Goal: Transaction & Acquisition: Purchase product/service

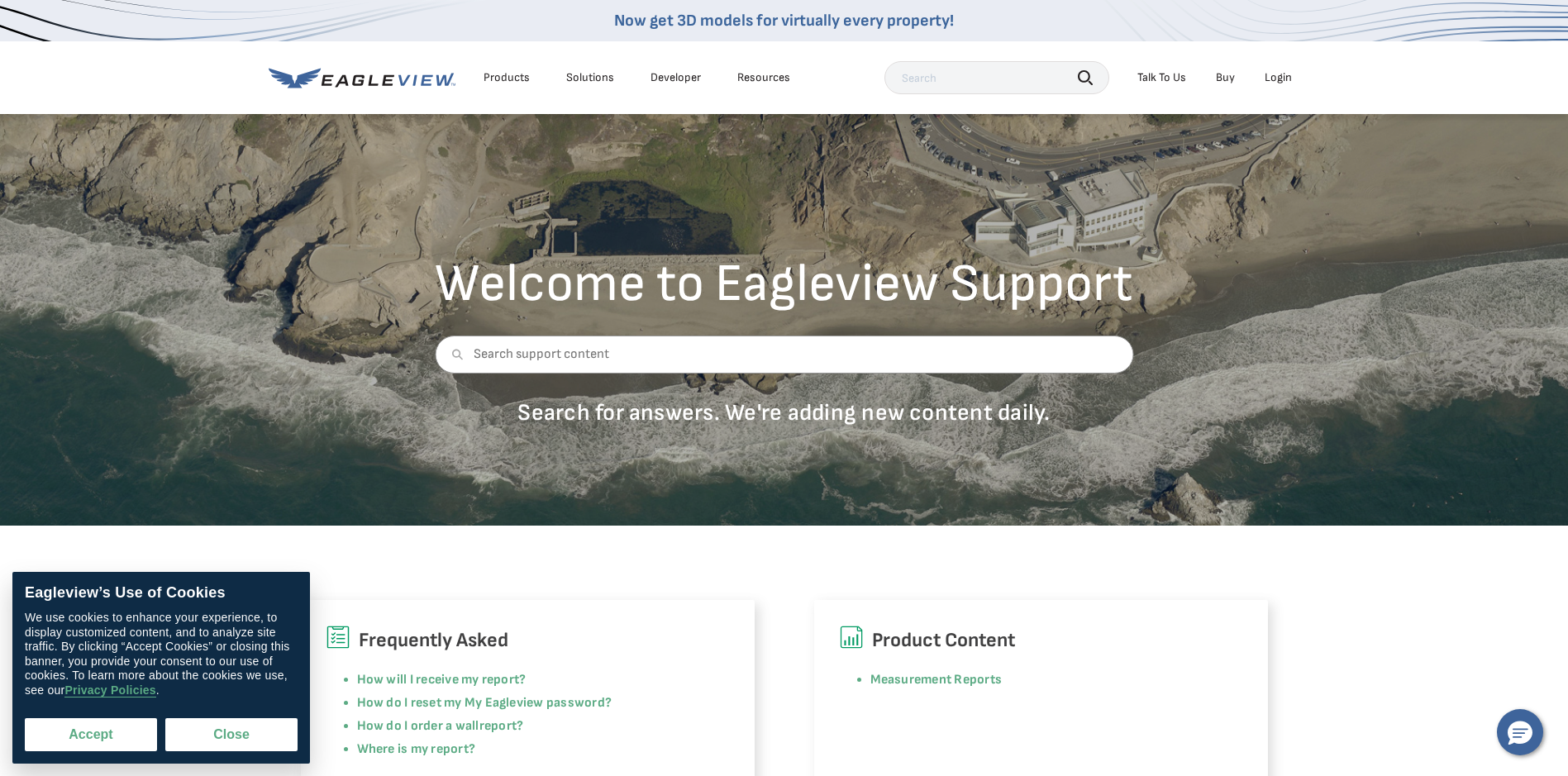
click at [107, 742] on button "Accept" at bounding box center [91, 735] width 132 height 33
checkbox input "true"
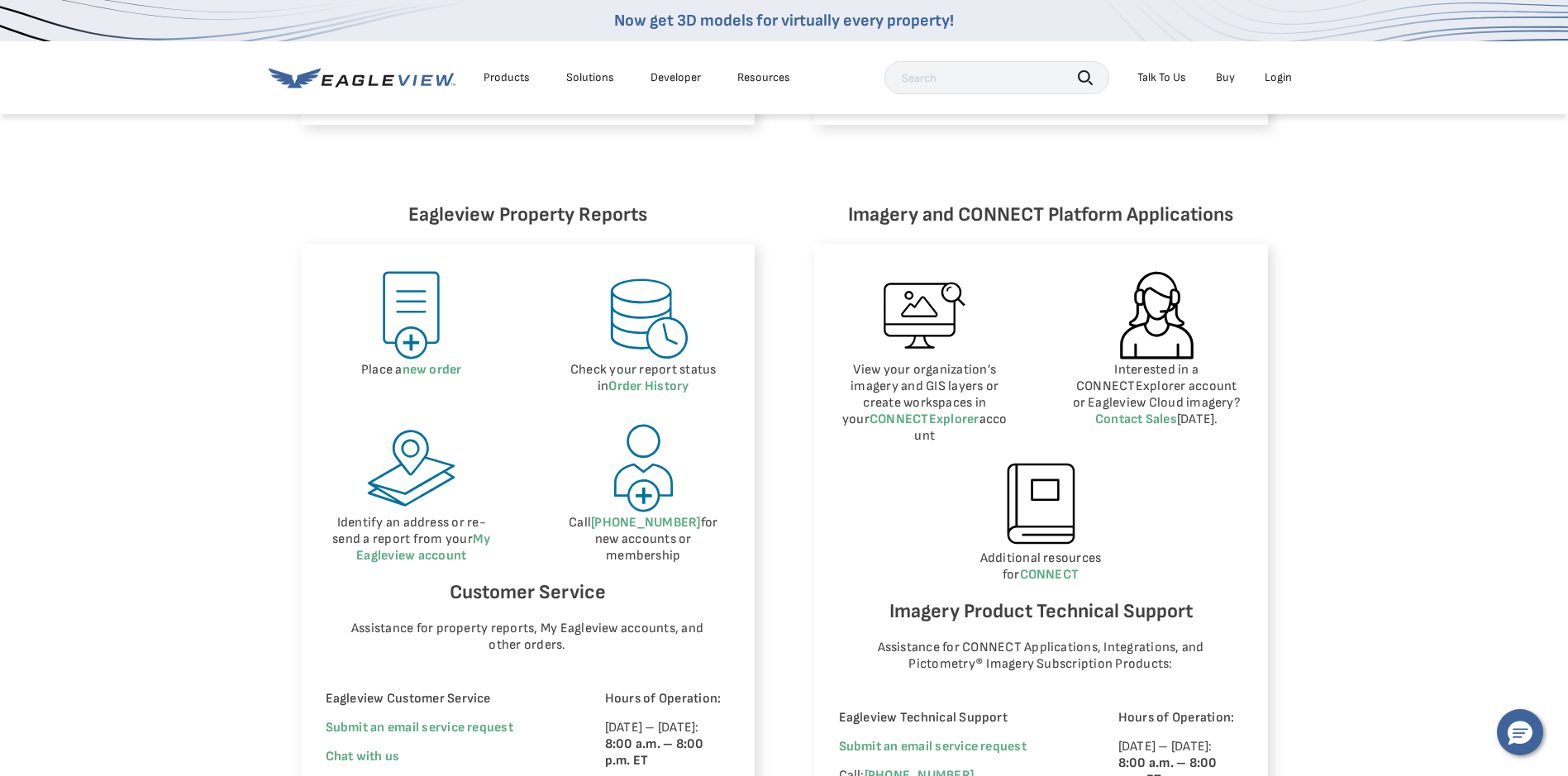
scroll to position [744, 0]
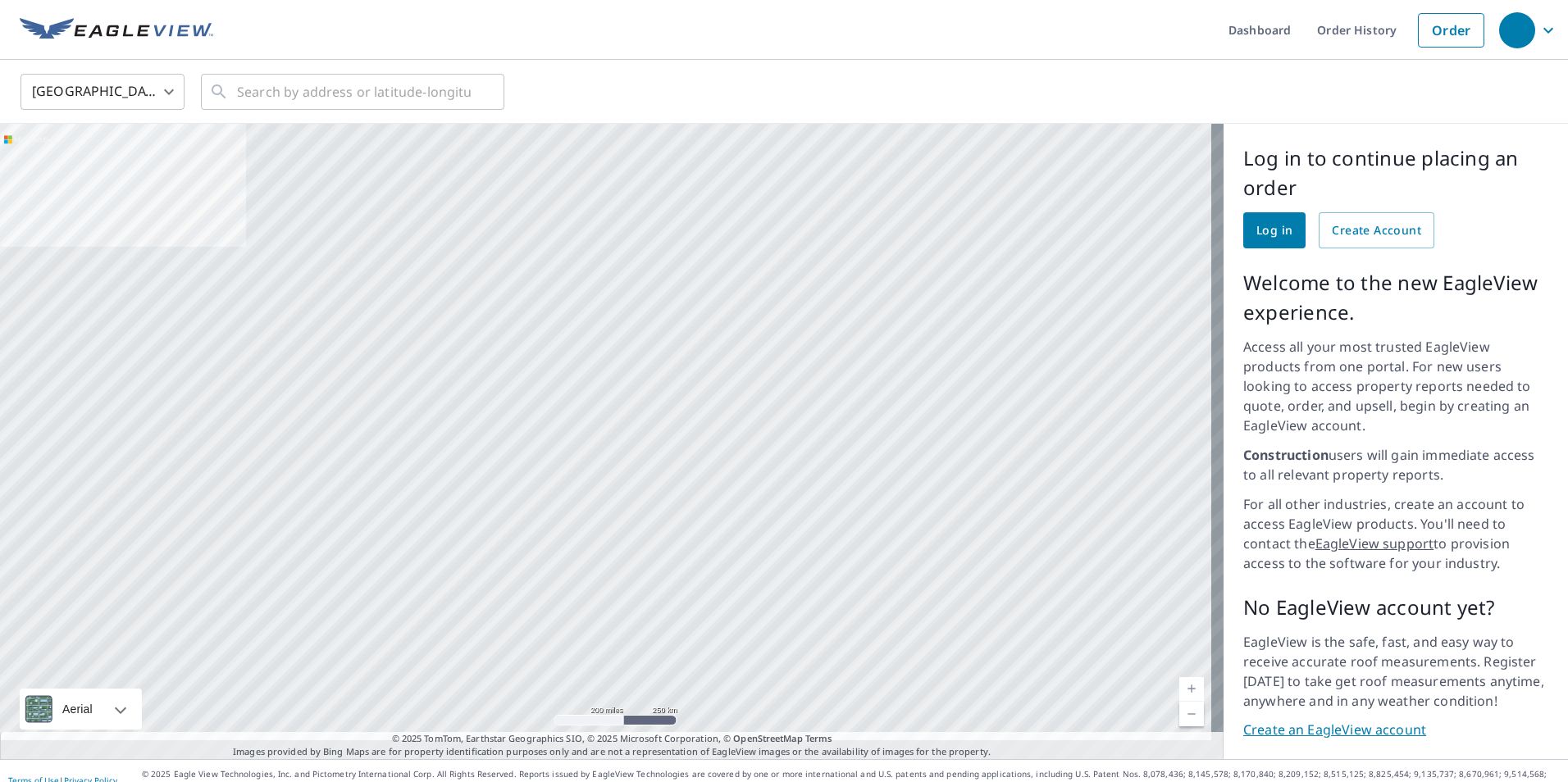
click at [176, 95] on body "Dashboard Order History Order United States US ​ ​ Aerial Road A standard road …" at bounding box center [784, 391] width 1568 height 782
click at [112, 160] on li "[GEOGRAPHIC_DATA]" at bounding box center [102, 165] width 164 height 30
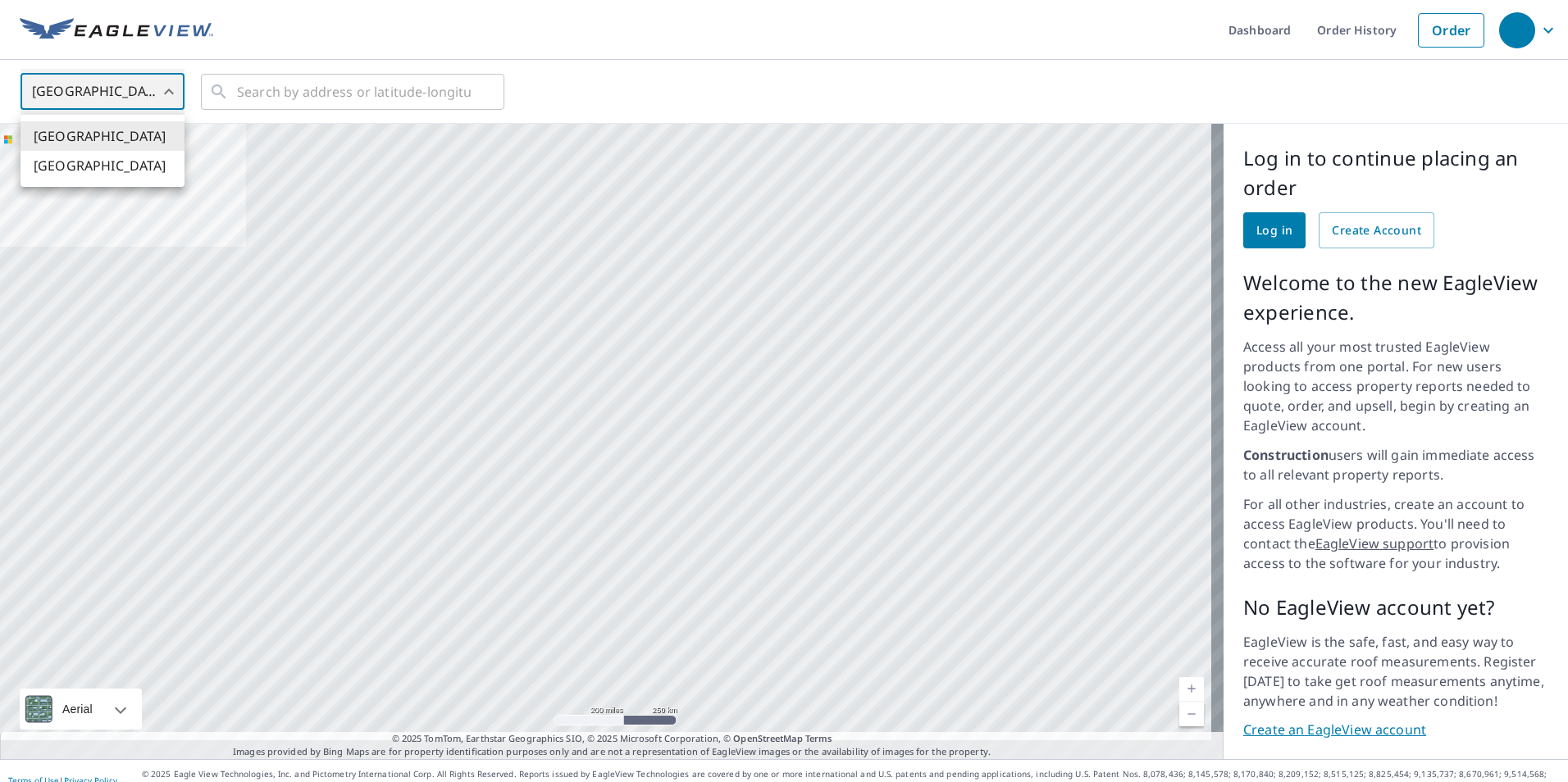
type input "CA"
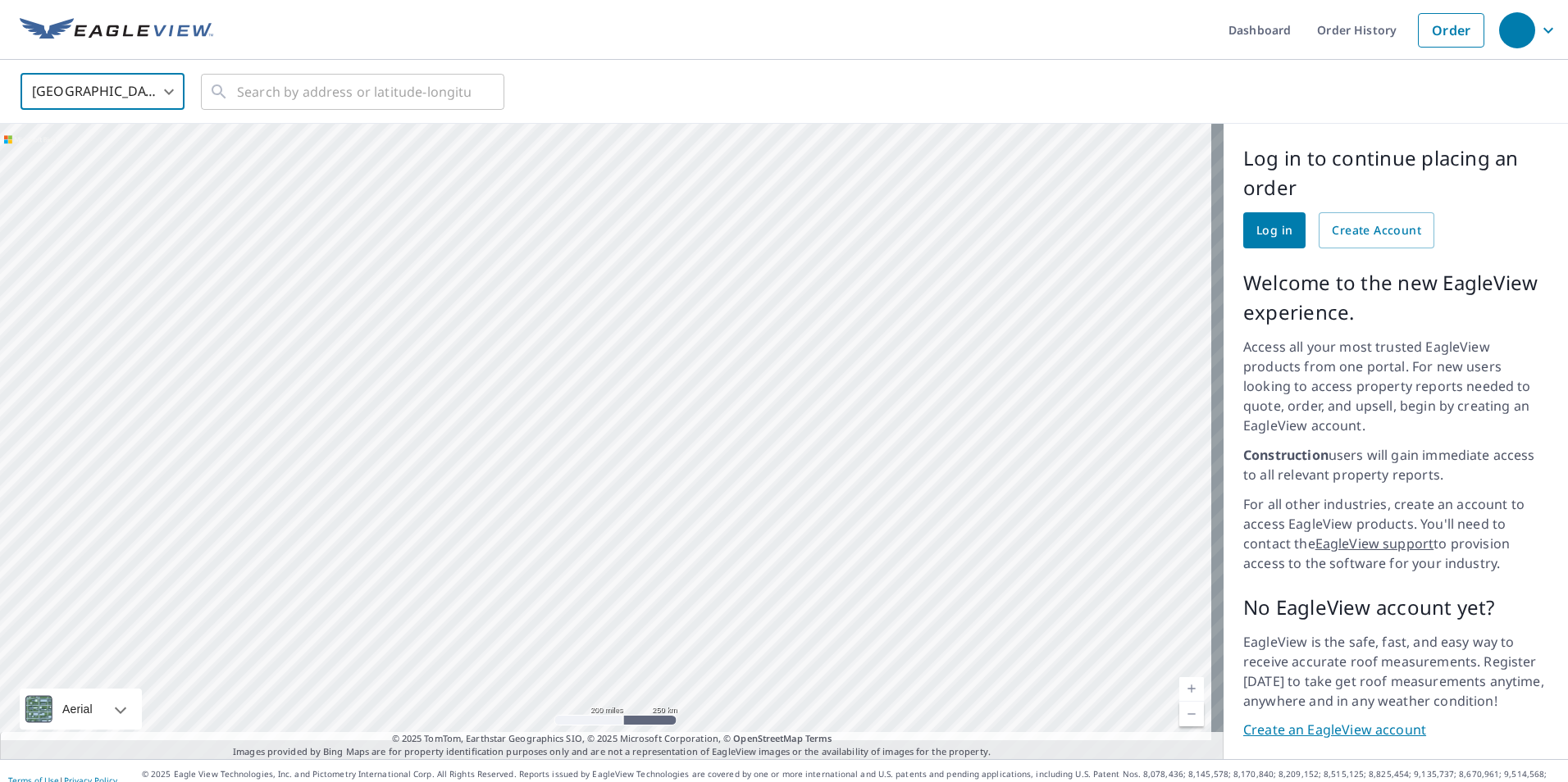
click at [1259, 222] on span "Log in" at bounding box center [1274, 231] width 36 height 20
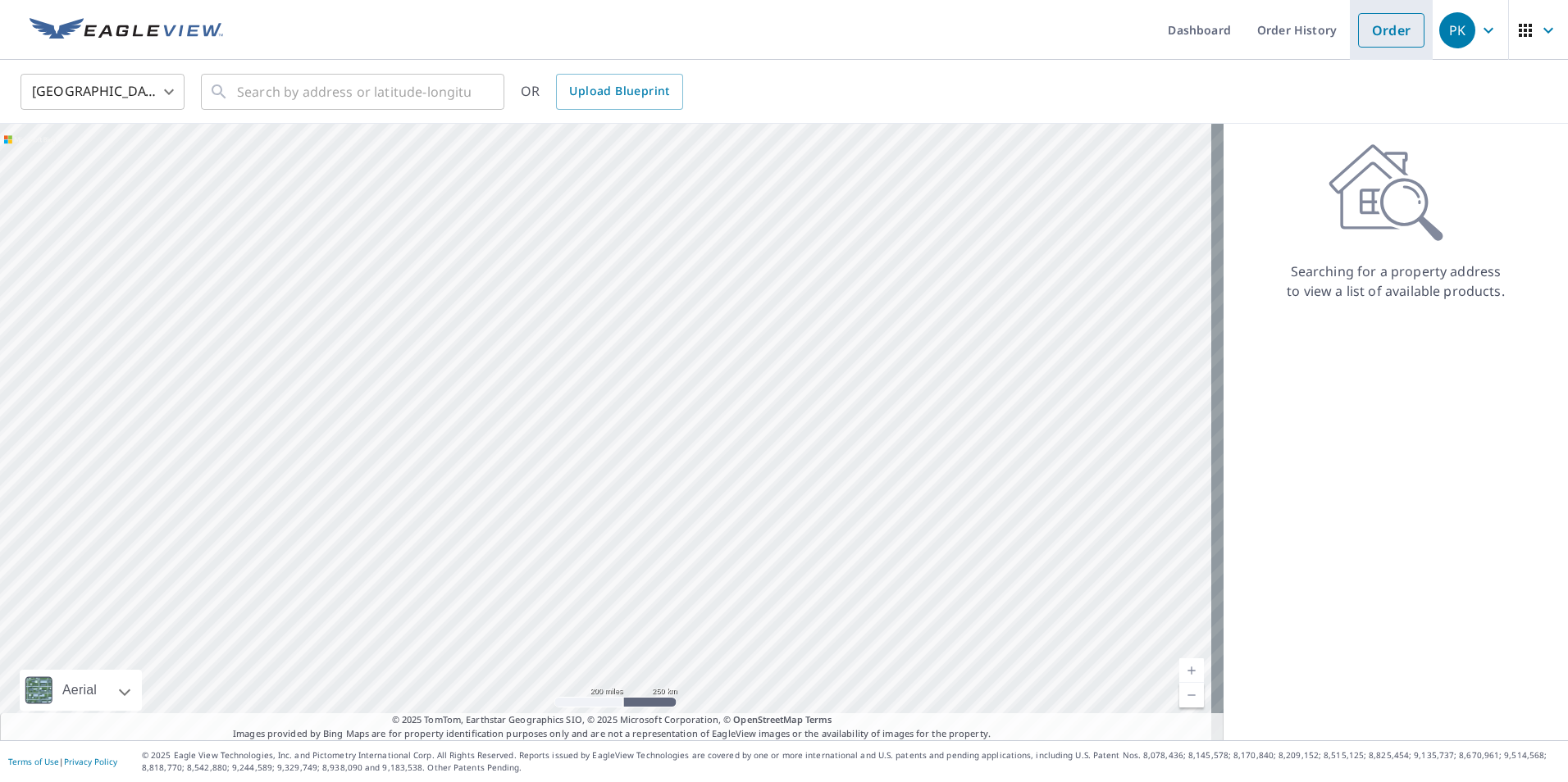
click at [1380, 32] on link "Order" at bounding box center [1392, 30] width 67 height 34
click at [289, 98] on input "text" at bounding box center [354, 92] width 234 height 46
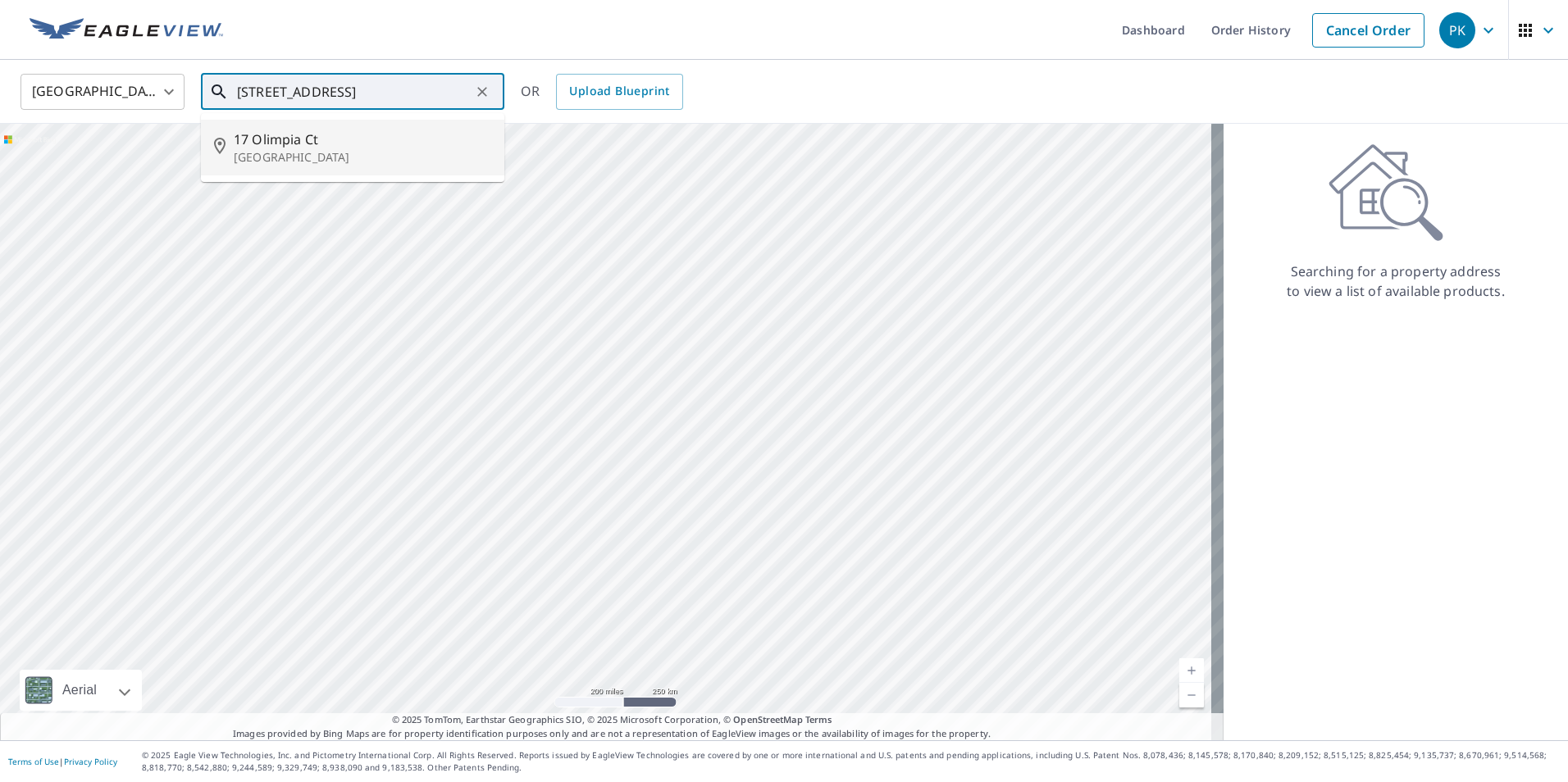
type input "[STREET_ADDRESS]"
click at [174, 96] on body "PK PK Dashboard Order History Cancel Order PK United States [GEOGRAPHIC_DATA] ​…" at bounding box center [784, 391] width 1568 height 782
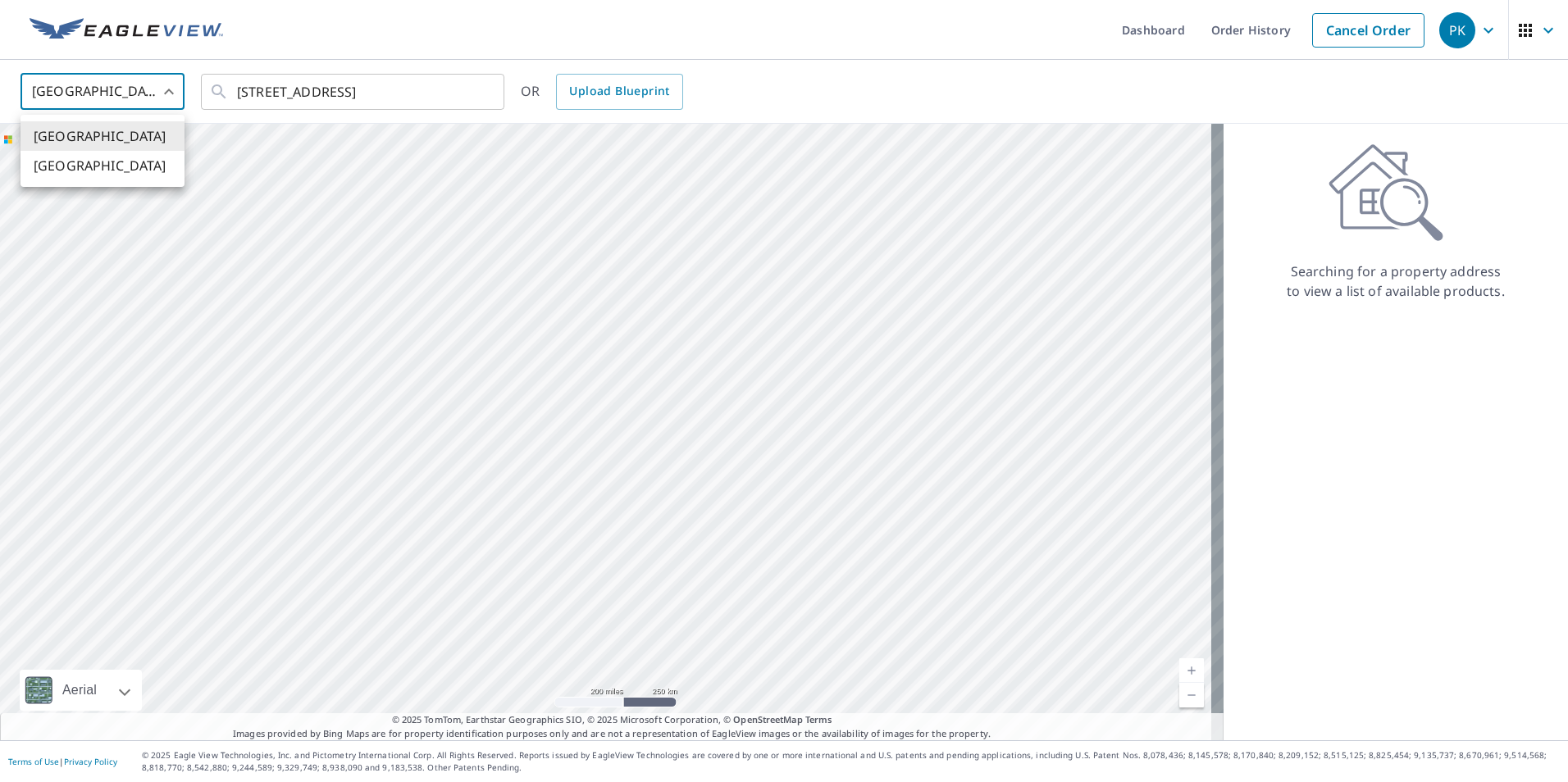
click at [115, 161] on li "[GEOGRAPHIC_DATA]" at bounding box center [102, 165] width 164 height 30
type input "CA"
click at [345, 97] on input "text" at bounding box center [354, 92] width 234 height 46
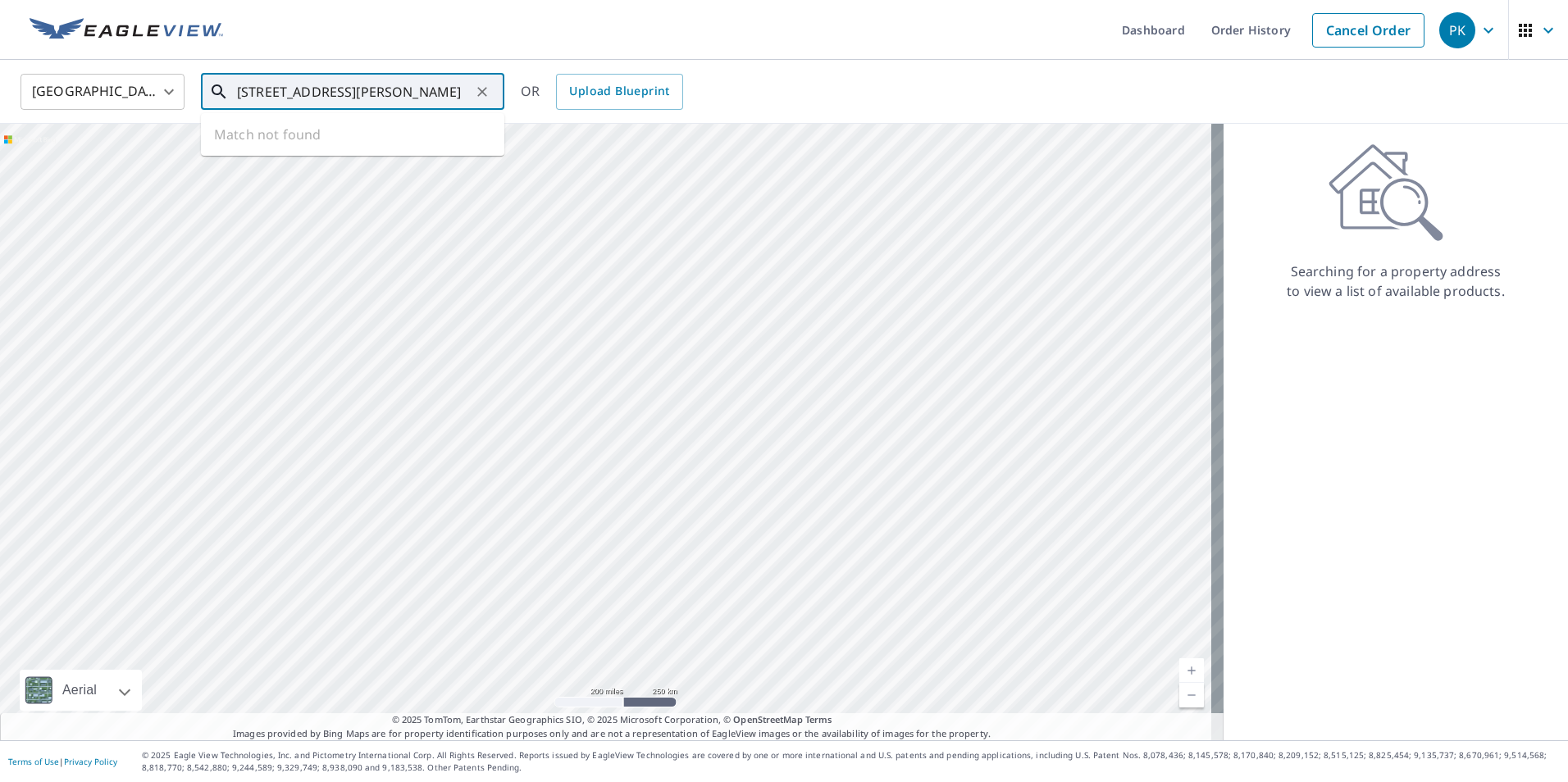
type input "17 olimpia court st albert"
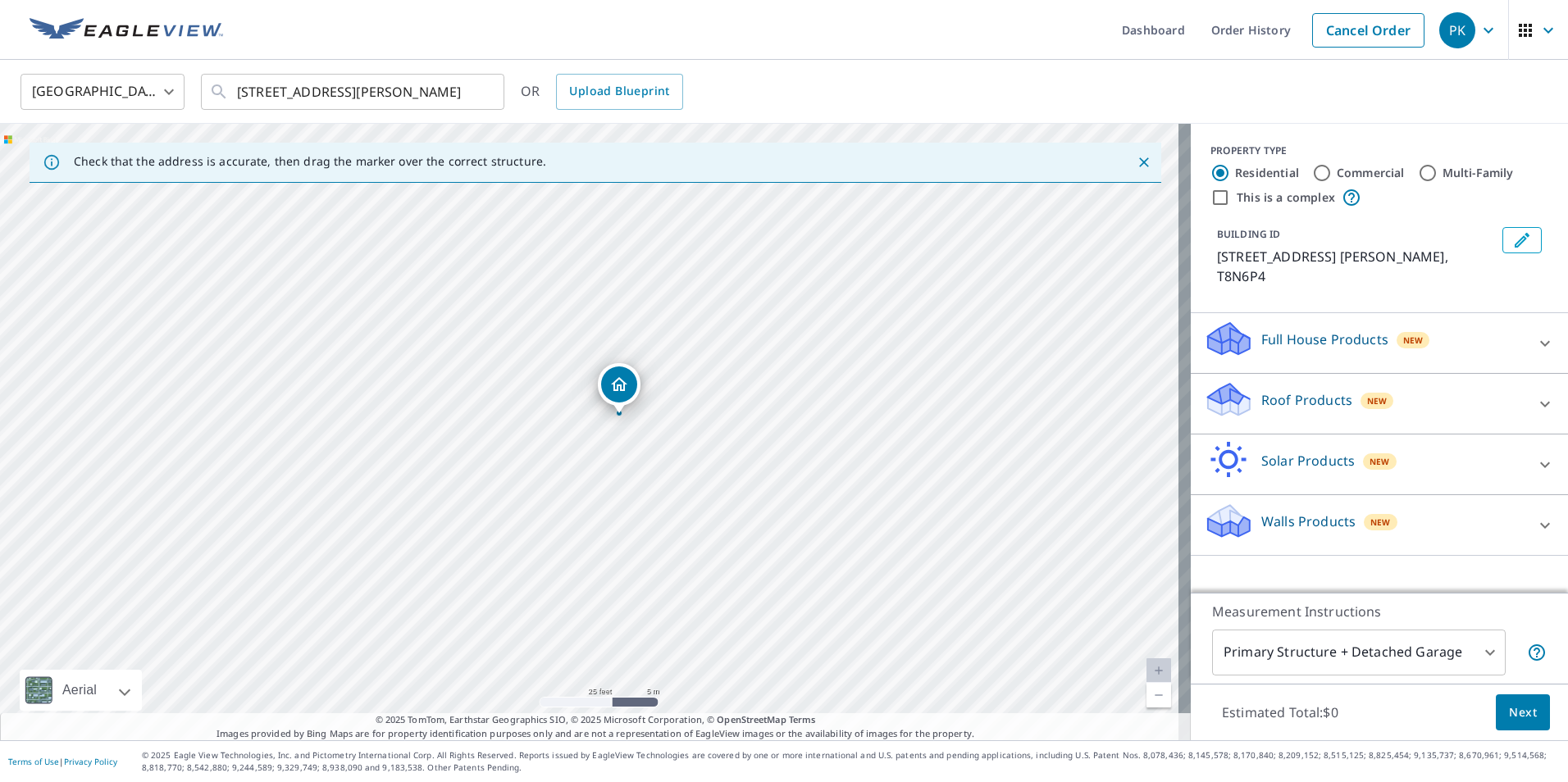
click at [756, 380] on div "17 OLYMPIA CRT ST. ALBERT AB T8N6P4" at bounding box center [595, 432] width 1190 height 617
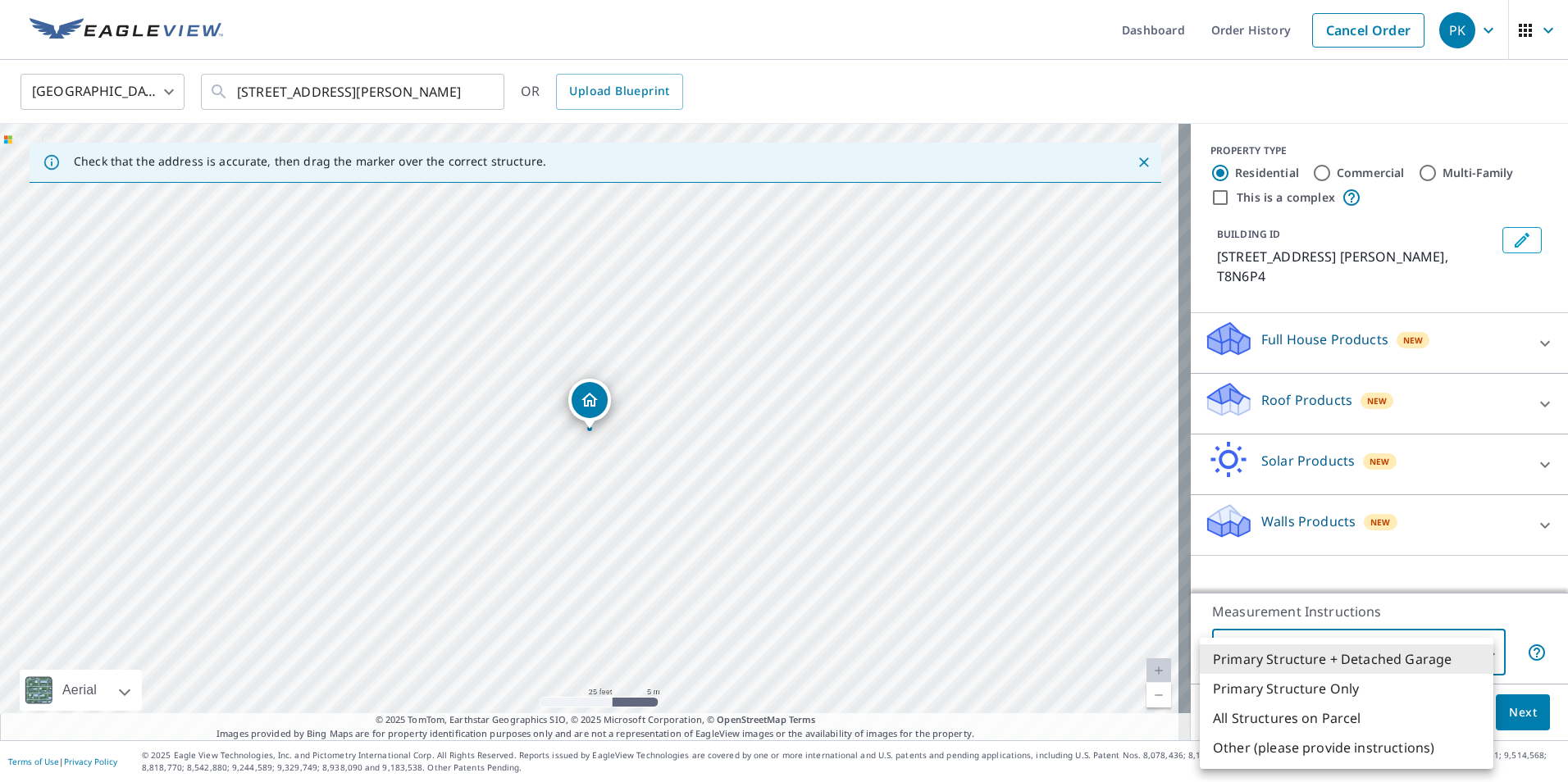
click at [1487, 636] on body "PK PK Dashboard Order History Cancel Order PK Canada CA ​ 17 olimpia court st a…" at bounding box center [784, 391] width 1568 height 782
click at [1441, 608] on div at bounding box center [784, 391] width 1568 height 782
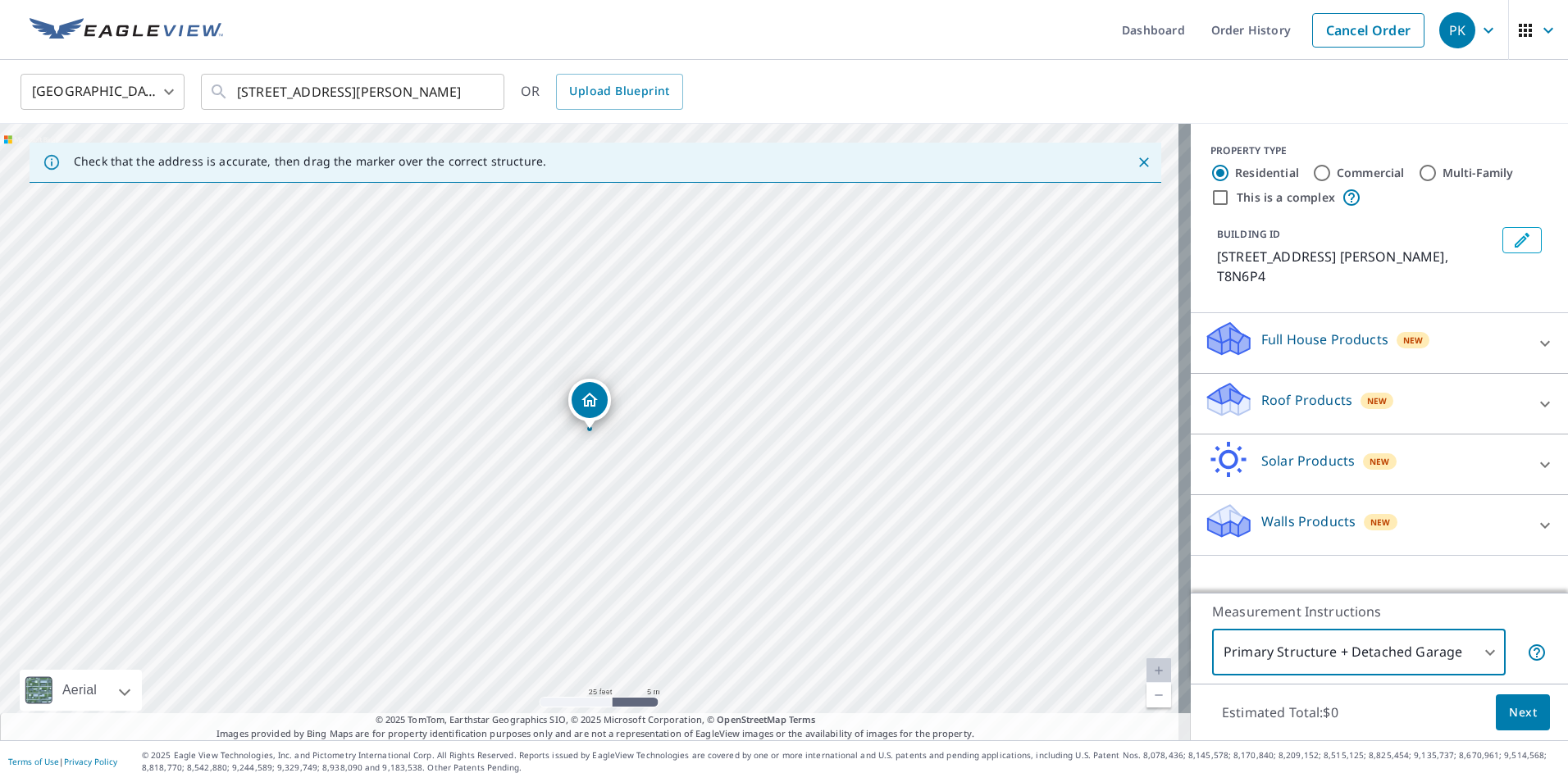
click at [1509, 713] on span "Next" at bounding box center [1523, 713] width 28 height 20
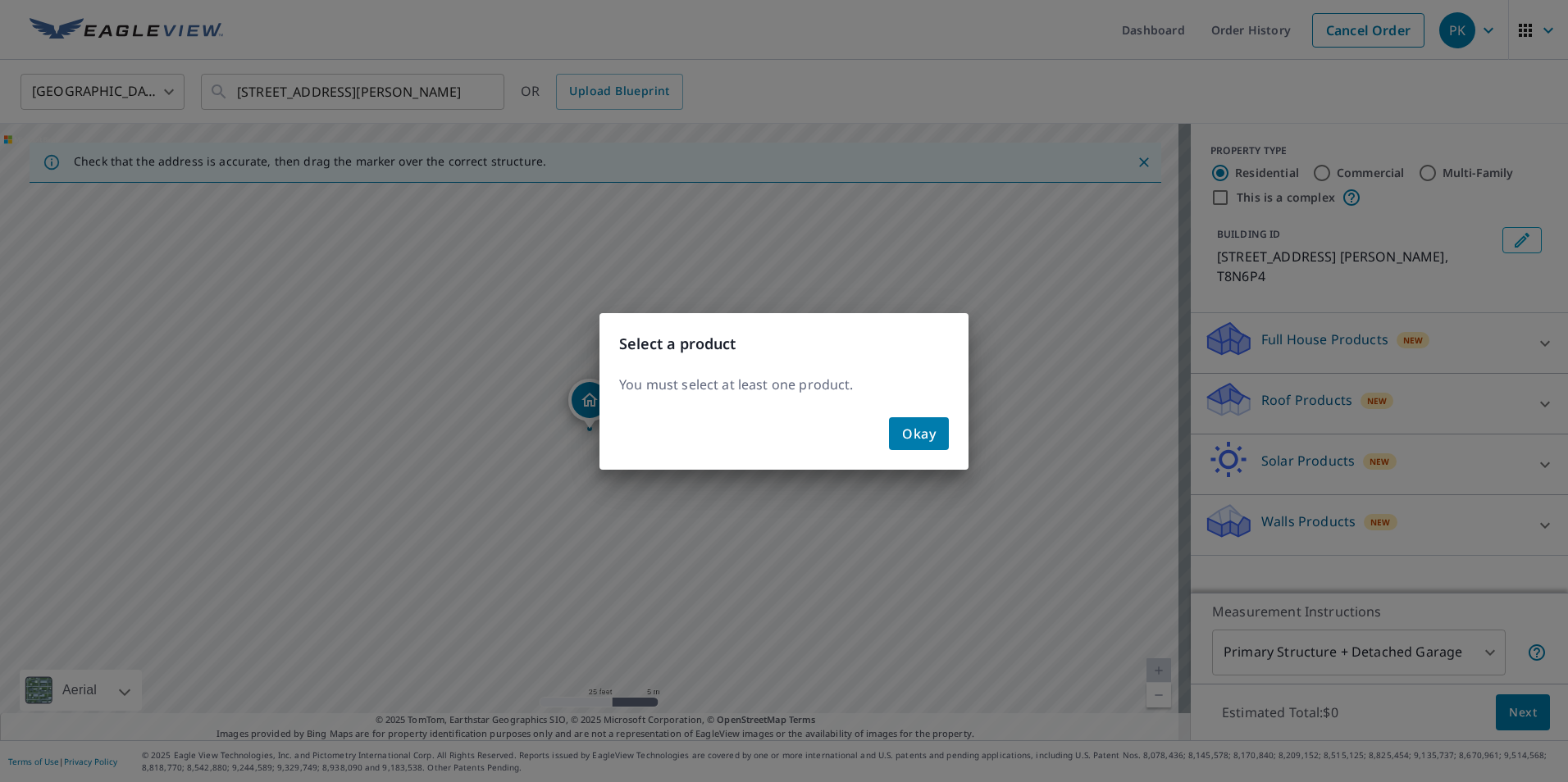
click at [918, 429] on span "Okay" at bounding box center [918, 433] width 33 height 23
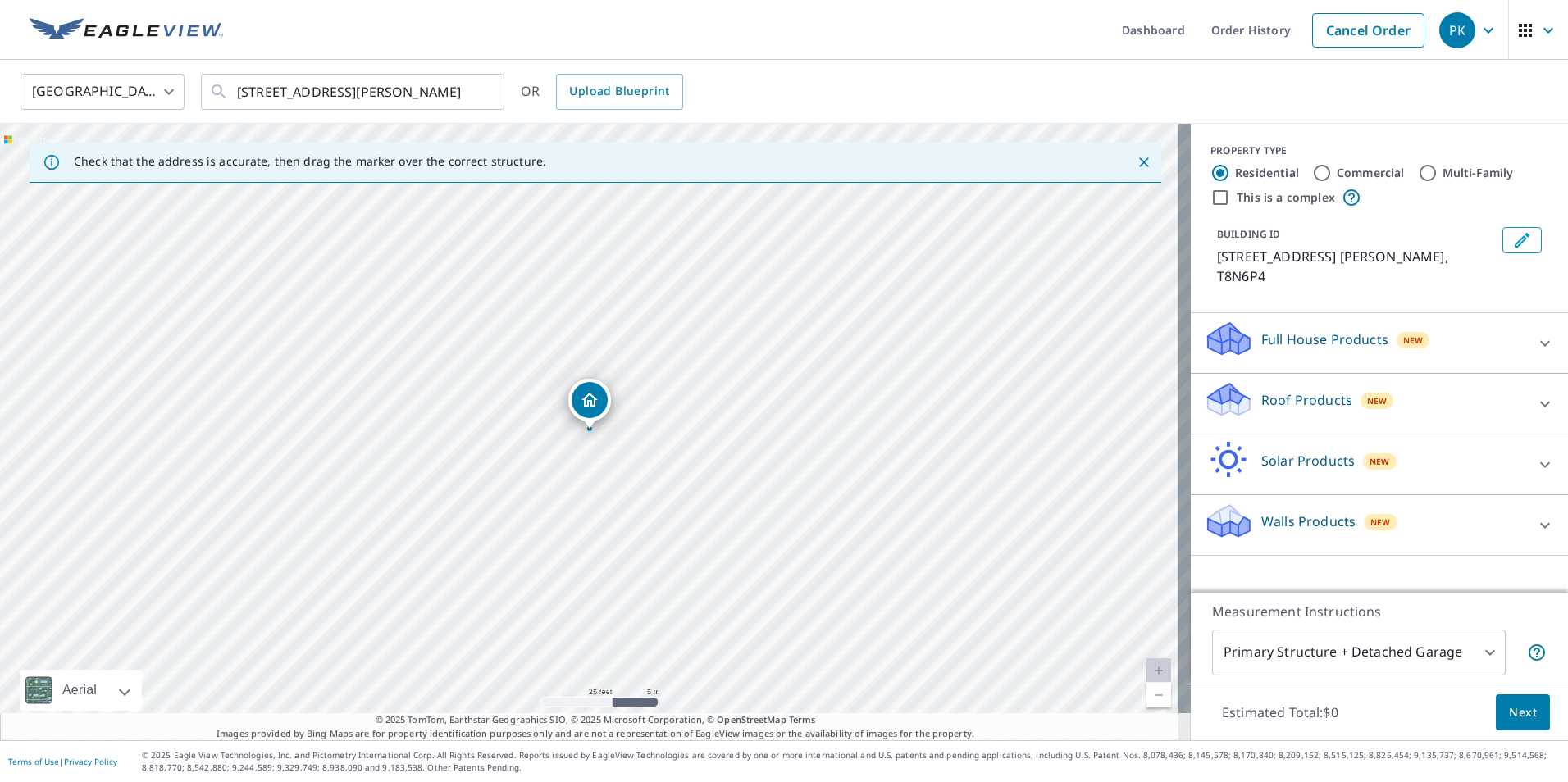
click at [1300, 391] on p "Roof Products" at bounding box center [1306, 400] width 91 height 20
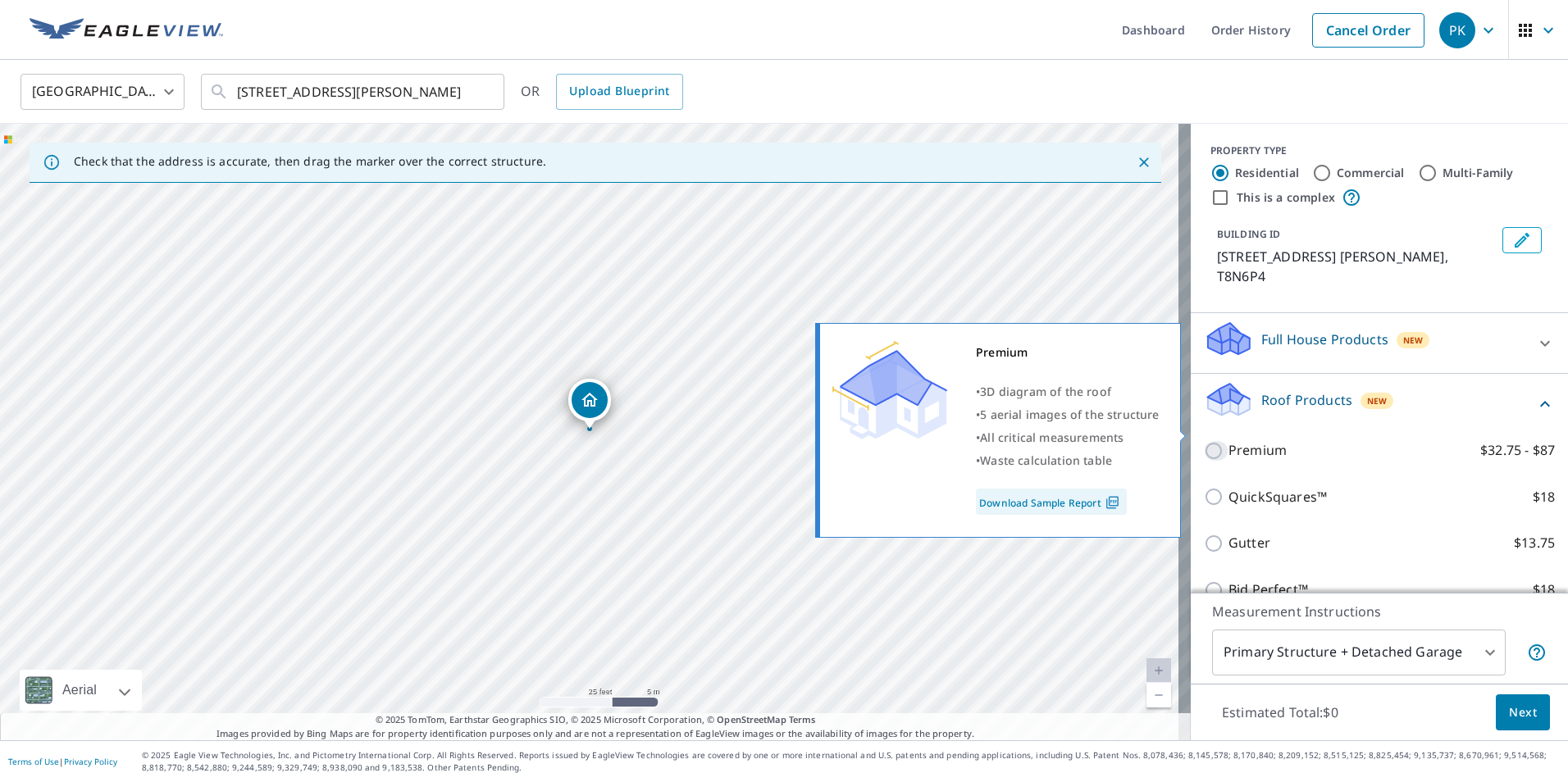
click at [1204, 441] on input "Premium $32.75 - $87" at bounding box center [1216, 450] width 25 height 20
checkbox input "true"
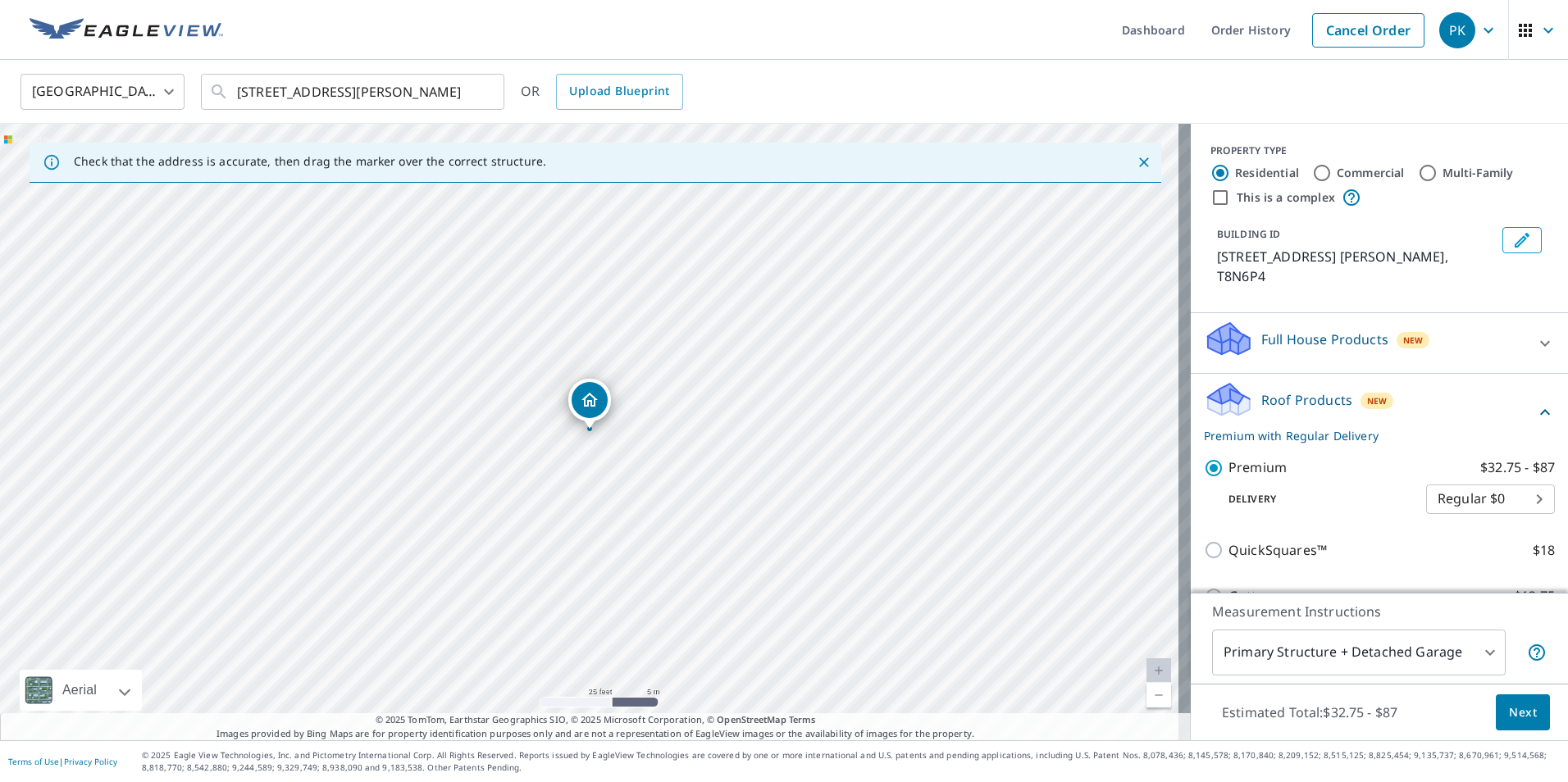
click at [1514, 713] on span "Next" at bounding box center [1523, 713] width 28 height 20
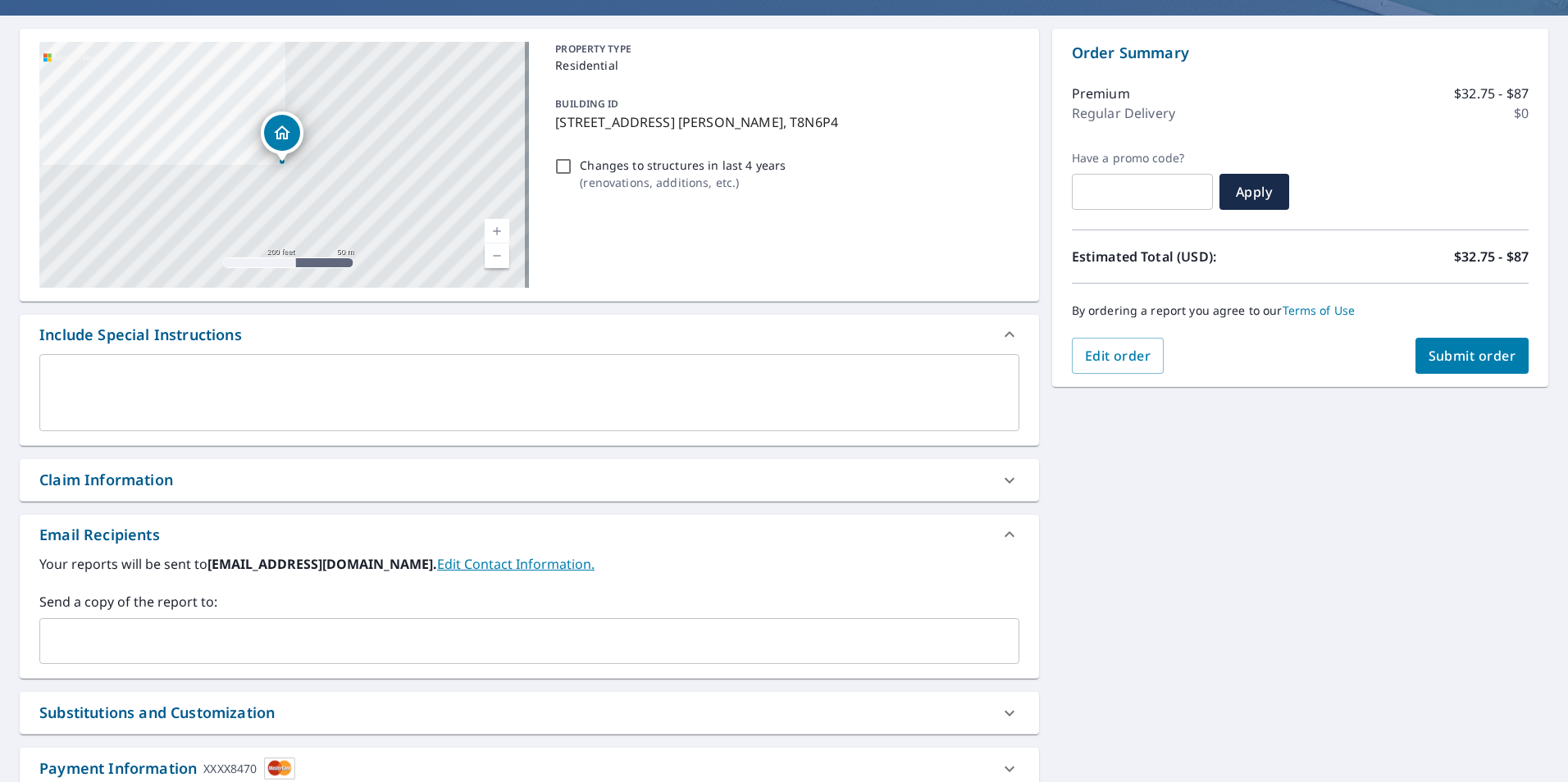
scroll to position [4, 0]
